Goal: Task Accomplishment & Management: Manage account settings

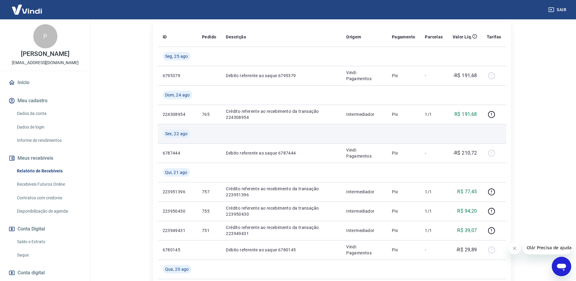
scroll to position [121, 0]
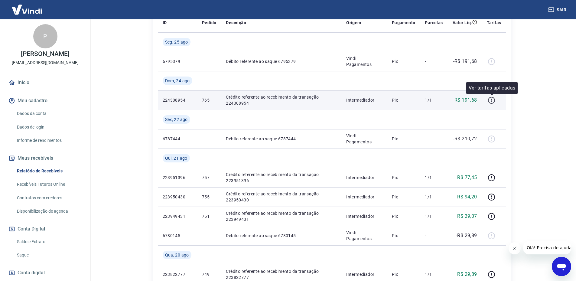
click at [489, 100] on icon "button" at bounding box center [491, 100] width 7 height 7
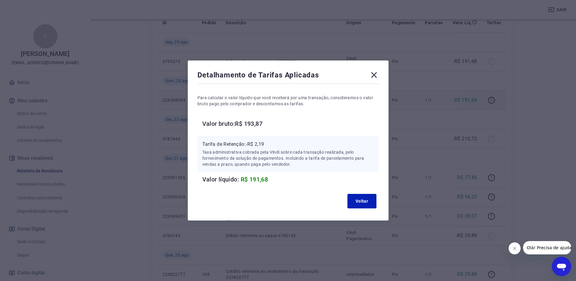
click at [375, 77] on icon at bounding box center [374, 75] width 10 height 10
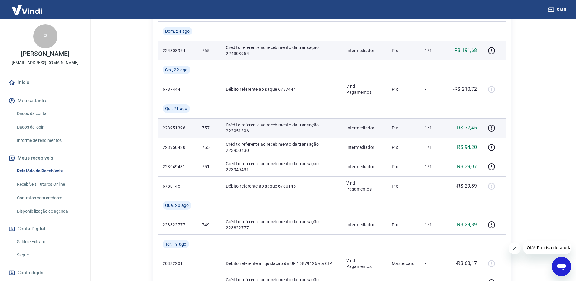
scroll to position [181, 0]
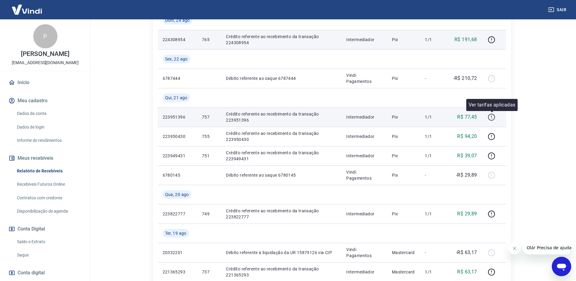
click at [489, 117] on icon "button" at bounding box center [492, 117] width 8 height 8
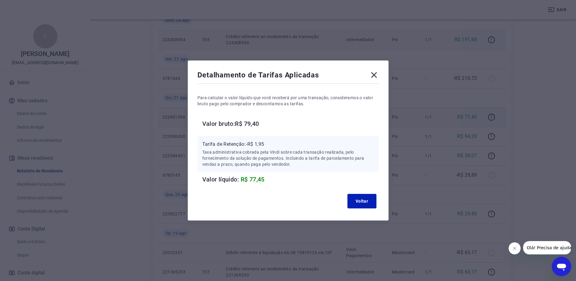
click at [373, 73] on icon at bounding box center [374, 75] width 10 height 10
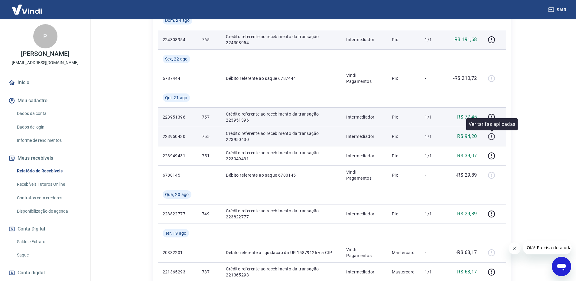
click at [490, 136] on icon "button" at bounding box center [492, 137] width 8 height 8
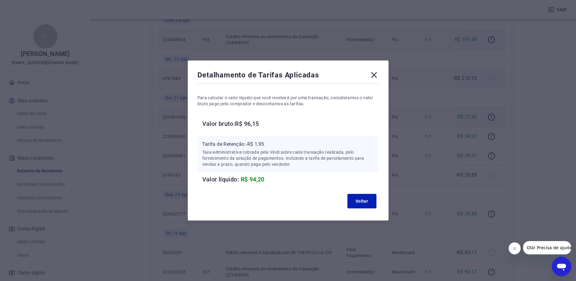
drag, startPoint x: 376, startPoint y: 74, endPoint x: 379, endPoint y: 81, distance: 7.3
click at [375, 75] on icon at bounding box center [374, 75] width 6 height 6
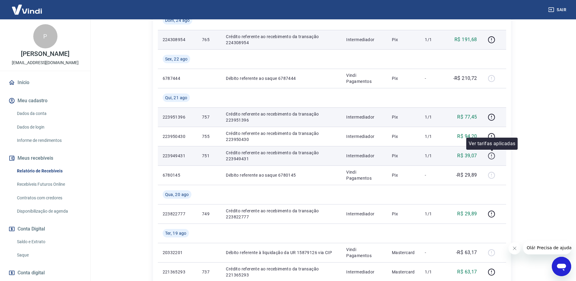
click at [493, 155] on icon "button" at bounding box center [492, 156] width 8 height 8
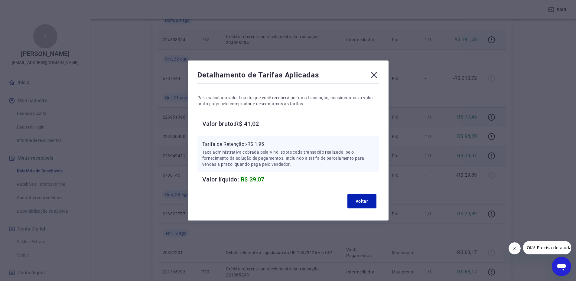
click at [375, 77] on icon at bounding box center [374, 75] width 6 height 6
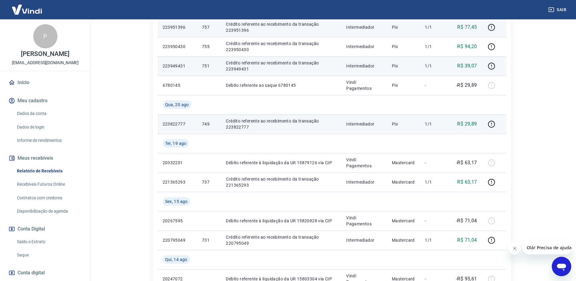
scroll to position [272, 0]
click at [495, 125] on icon "button" at bounding box center [492, 123] width 8 height 8
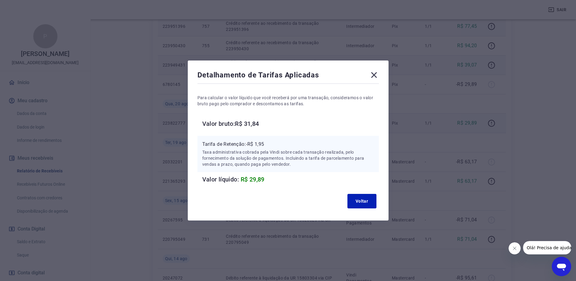
click at [381, 72] on div "Detalhamento de Tarifas Aplicadas Para calcular o valor líquido que você recebe…" at bounding box center [288, 140] width 201 height 160
click at [375, 75] on icon at bounding box center [374, 75] width 10 height 10
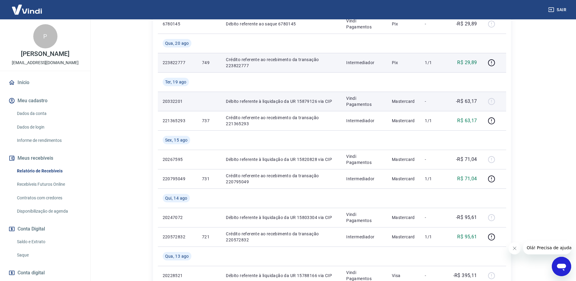
scroll to position [363, 0]
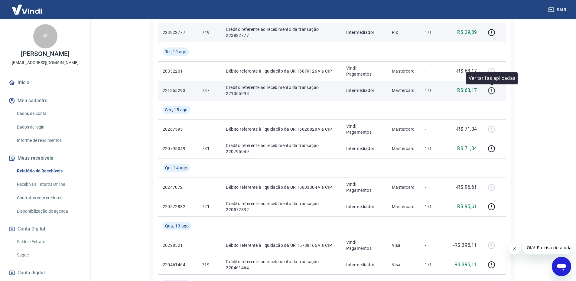
click at [497, 92] on button "button" at bounding box center [492, 91] width 10 height 10
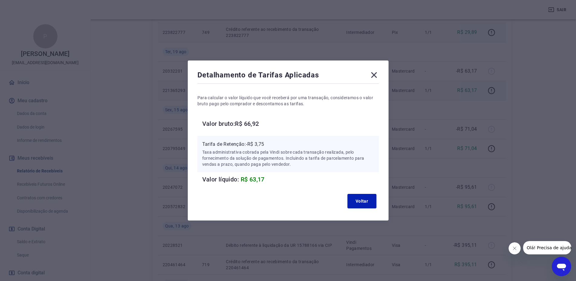
click at [375, 76] on icon at bounding box center [374, 75] width 6 height 6
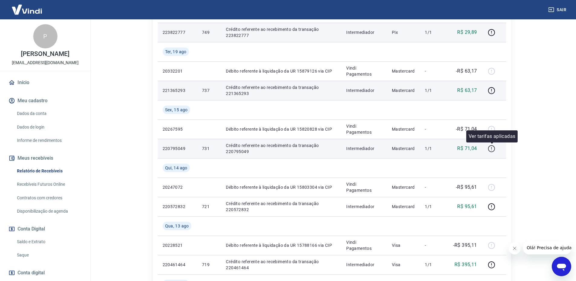
click at [491, 149] on icon "button" at bounding box center [492, 149] width 8 height 8
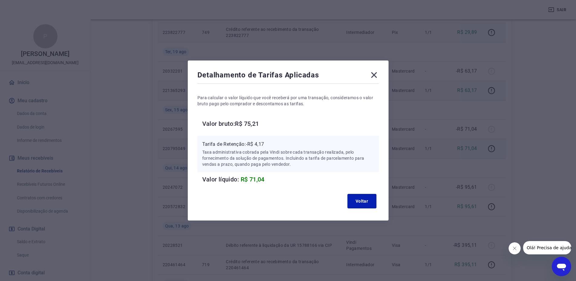
click at [375, 73] on icon at bounding box center [374, 75] width 6 height 6
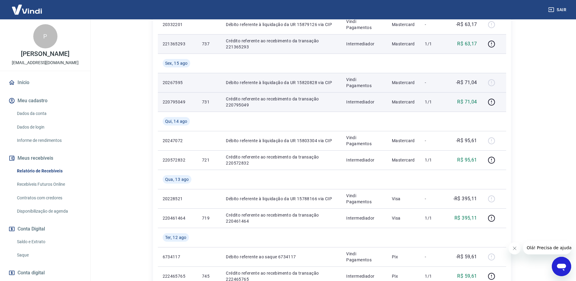
scroll to position [423, 0]
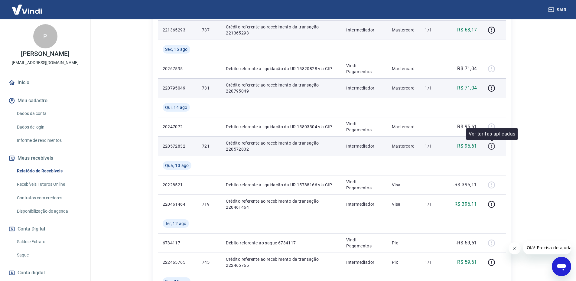
click at [493, 146] on icon "button" at bounding box center [492, 146] width 8 height 8
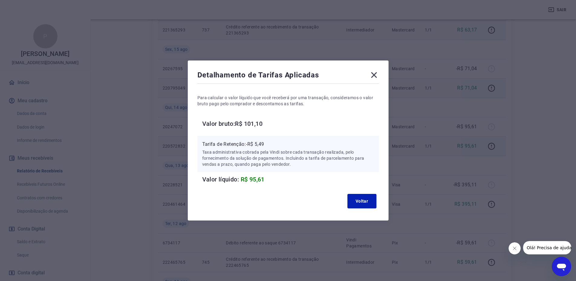
click at [375, 75] on icon at bounding box center [374, 75] width 10 height 10
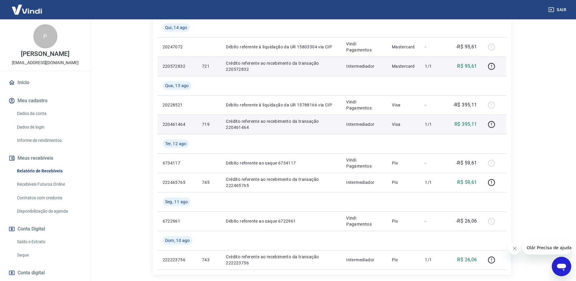
scroll to position [514, 0]
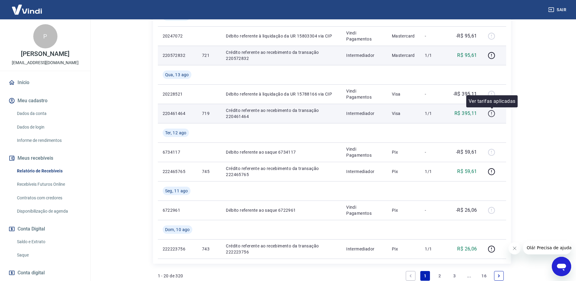
click at [491, 111] on icon "button" at bounding box center [491, 113] width 7 height 7
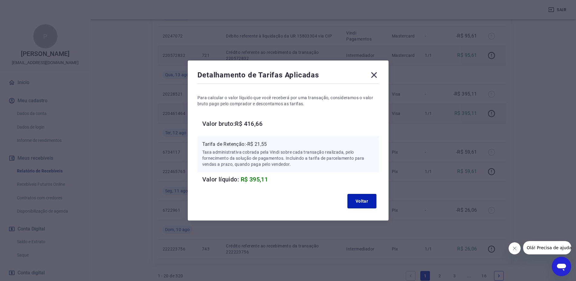
click at [378, 76] on icon at bounding box center [374, 75] width 10 height 10
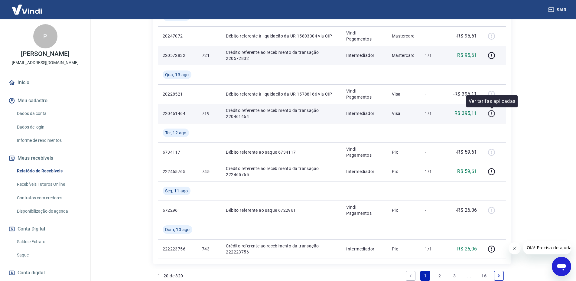
click at [492, 113] on icon "button" at bounding box center [491, 113] width 1 height 2
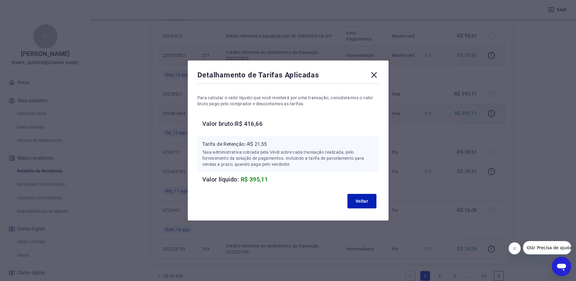
click at [379, 74] on icon at bounding box center [374, 75] width 10 height 10
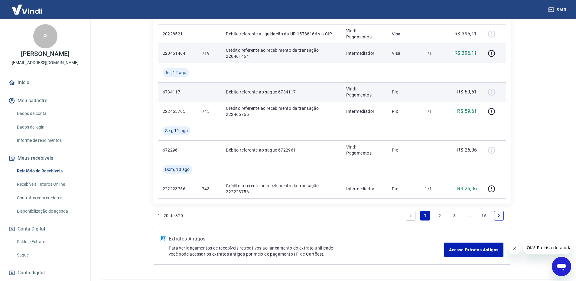
scroll to position [575, 0]
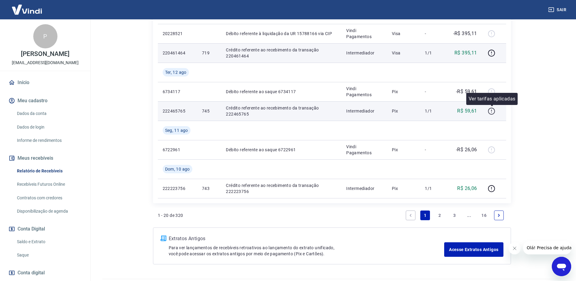
click at [492, 114] on icon "button" at bounding box center [491, 111] width 7 height 7
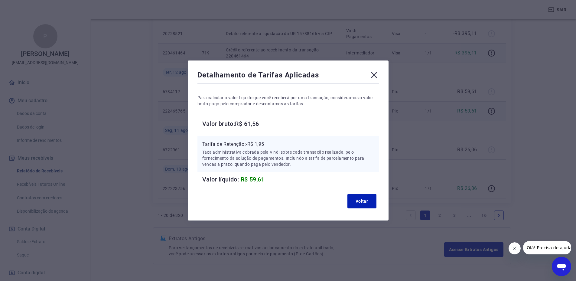
click at [377, 74] on icon at bounding box center [374, 75] width 6 height 6
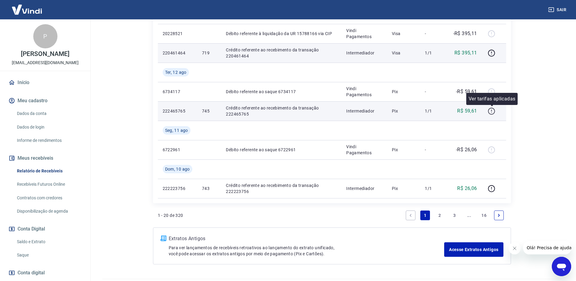
click at [491, 111] on icon "button" at bounding box center [492, 111] width 8 height 8
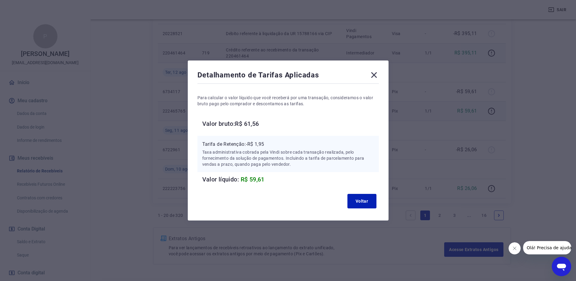
click at [378, 75] on icon at bounding box center [374, 75] width 10 height 10
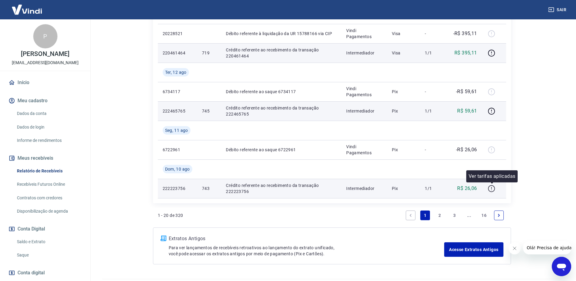
click at [489, 189] on icon "button" at bounding box center [491, 188] width 7 height 7
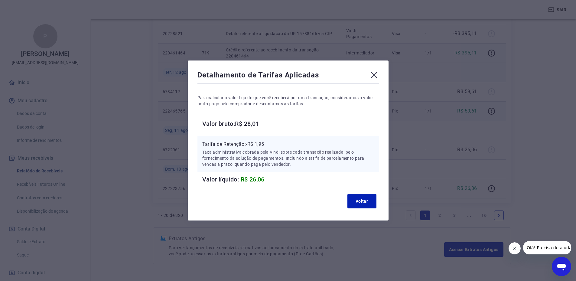
click at [378, 79] on icon at bounding box center [374, 75] width 10 height 10
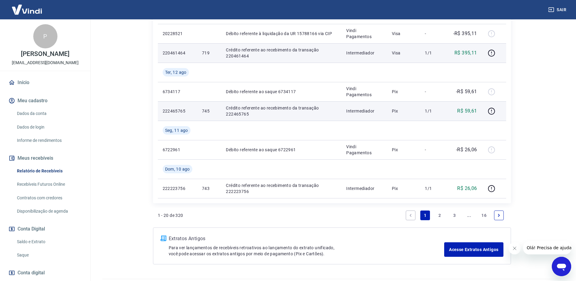
click at [440, 214] on link "2" at bounding box center [440, 216] width 10 height 10
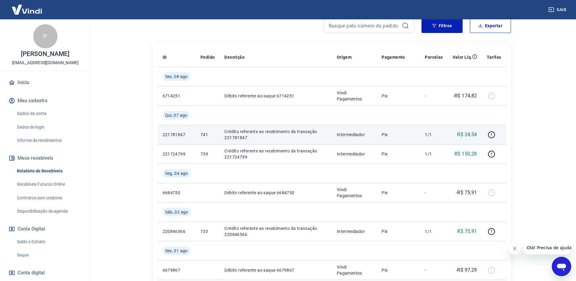
scroll to position [91, 0]
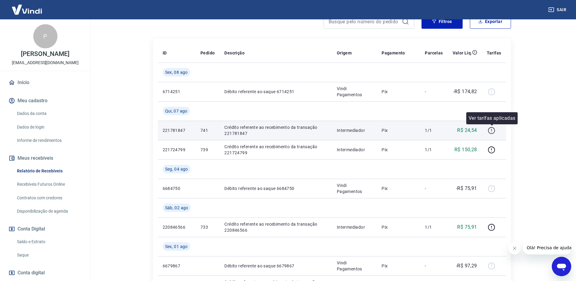
click at [495, 132] on icon "button" at bounding box center [492, 131] width 8 height 8
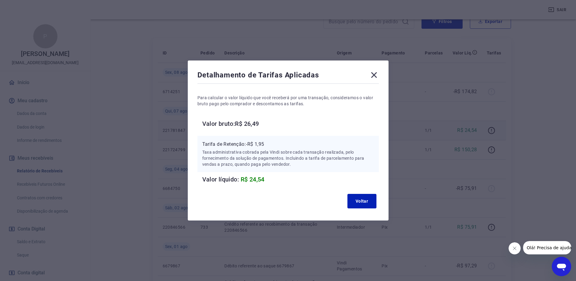
click at [375, 74] on icon at bounding box center [374, 75] width 10 height 10
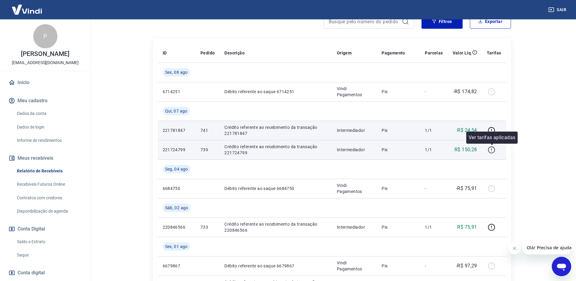
click at [491, 149] on icon "button" at bounding box center [492, 150] width 8 height 8
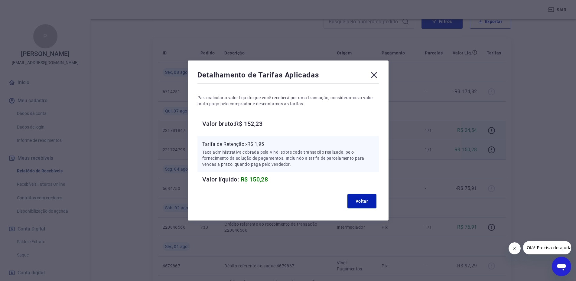
click at [491, 147] on div "Detalhamento de Tarifas Aplicadas Para calcular o valor líquido que você recebe…" at bounding box center [288, 140] width 576 height 281
click at [373, 73] on icon at bounding box center [374, 75] width 10 height 10
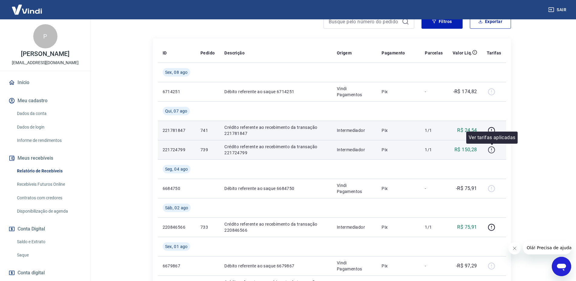
click at [491, 147] on icon "button" at bounding box center [491, 149] width 7 height 7
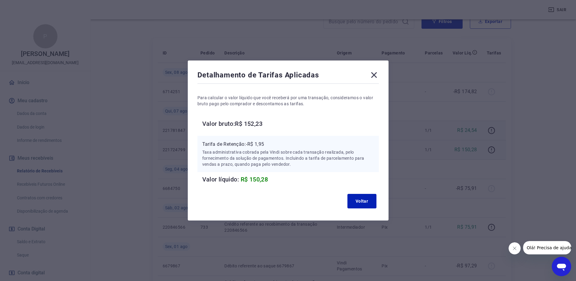
click at [381, 76] on div "Detalhamento de Tarifas Aplicadas Para calcular o valor líquido que você recebe…" at bounding box center [288, 140] width 201 height 160
click at [376, 73] on icon at bounding box center [374, 75] width 10 height 10
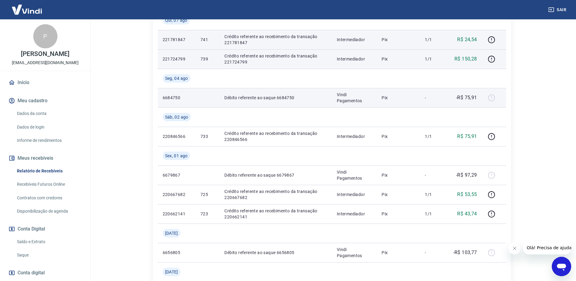
scroll to position [212, 0]
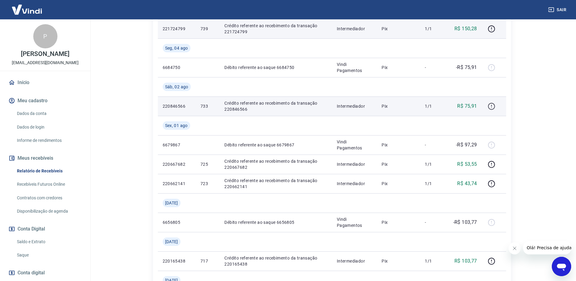
click at [490, 106] on icon "button" at bounding box center [492, 107] width 8 height 8
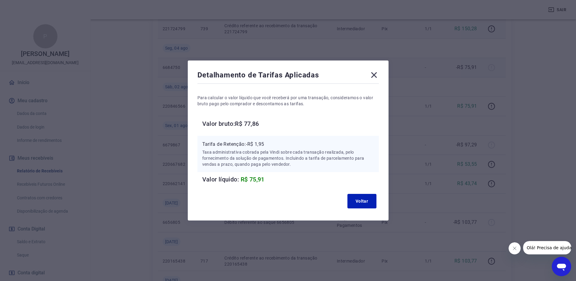
click at [375, 77] on icon at bounding box center [374, 75] width 6 height 6
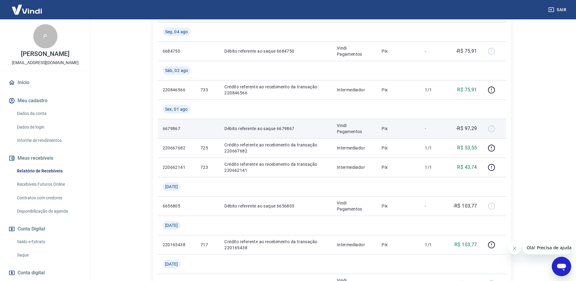
scroll to position [242, 0]
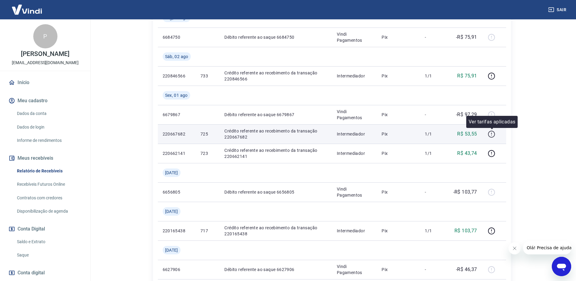
click at [490, 135] on icon "button" at bounding box center [492, 134] width 8 height 8
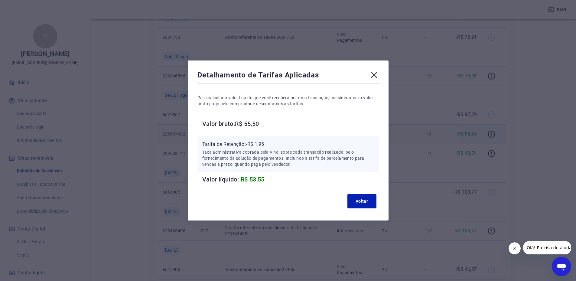
click at [374, 76] on icon at bounding box center [374, 75] width 10 height 10
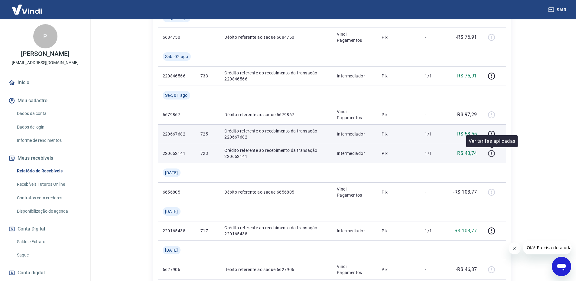
click at [490, 151] on icon "button" at bounding box center [491, 153] width 7 height 7
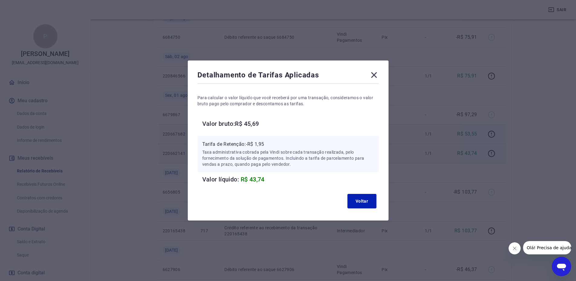
click at [375, 77] on icon at bounding box center [374, 75] width 10 height 10
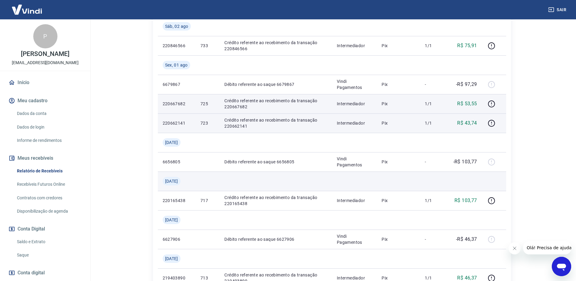
scroll to position [302, 0]
